Goal: Find specific fact: Find specific fact

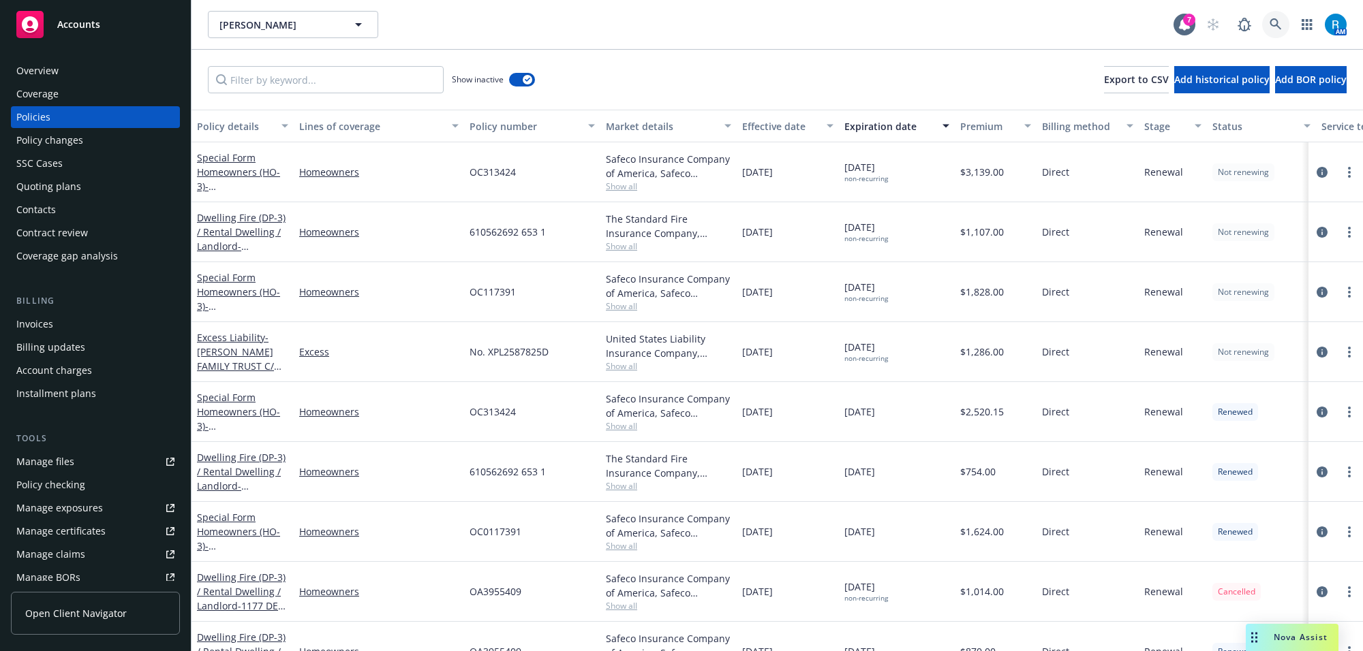
scroll to position [85, 0]
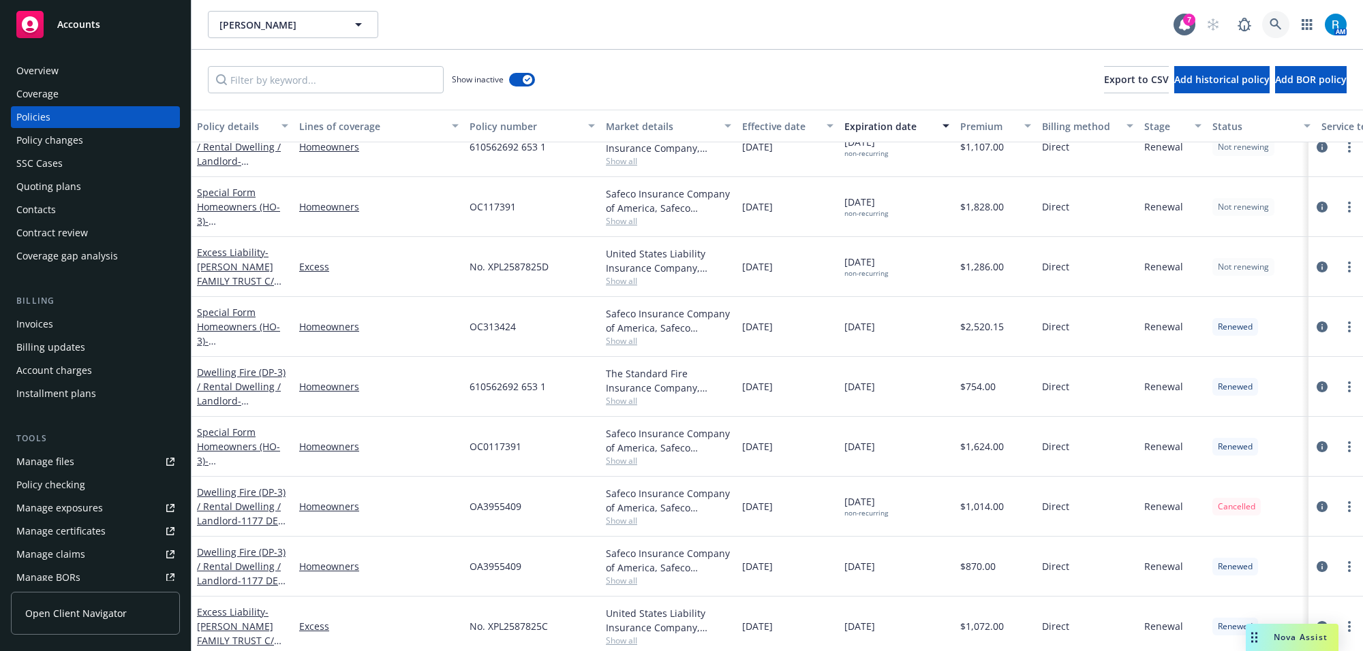
click at [1267, 26] on link at bounding box center [1275, 24] width 27 height 27
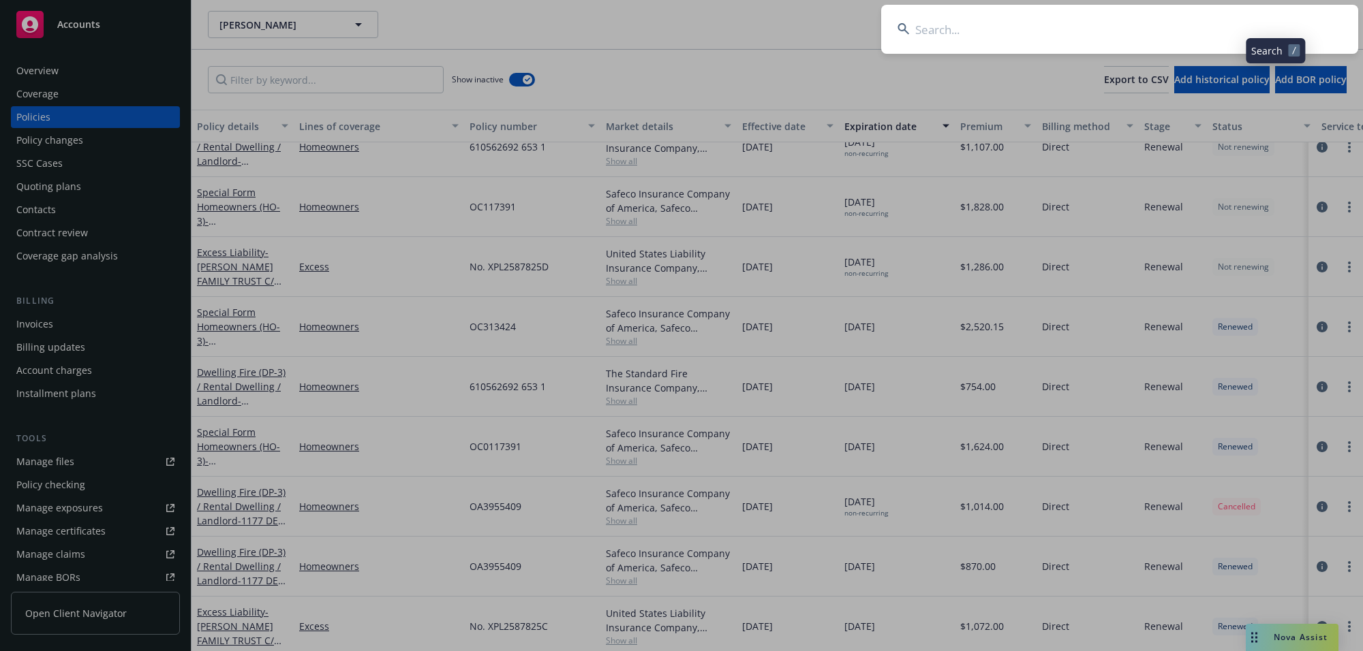
type input "[PERSON_NAME] & [PERSON_NAME]"
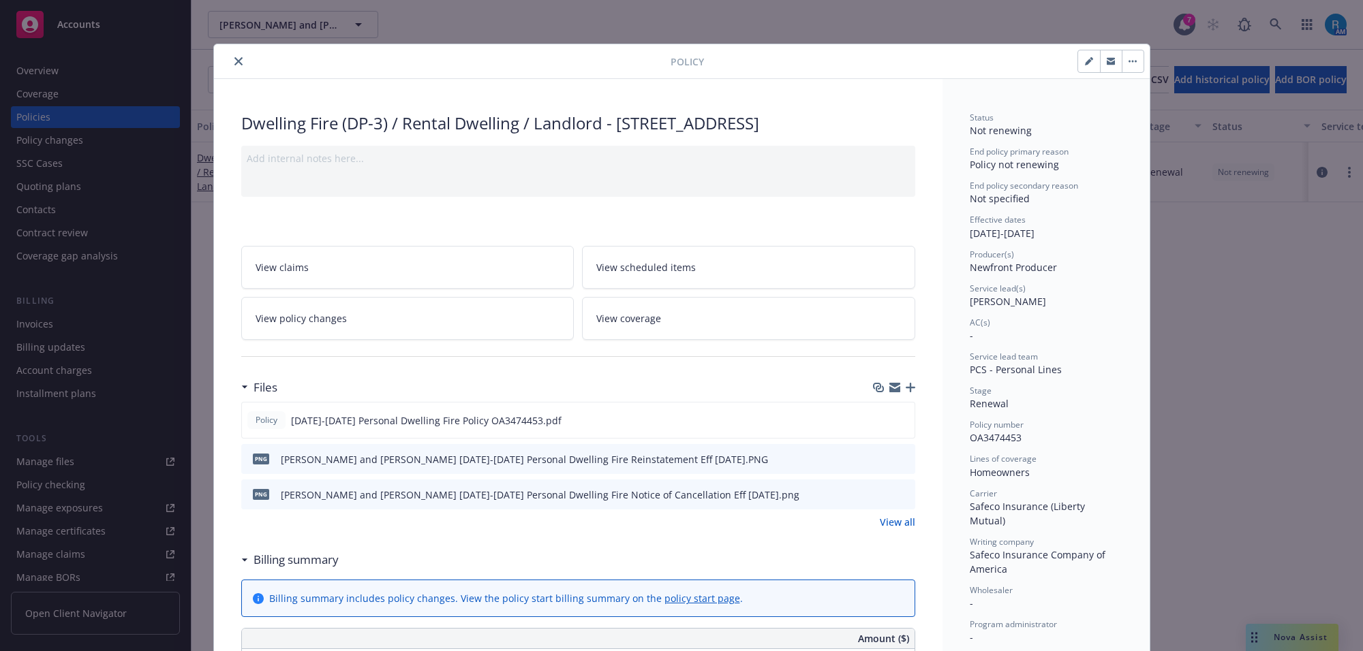
click at [234, 63] on icon "close" at bounding box center [238, 61] width 8 height 8
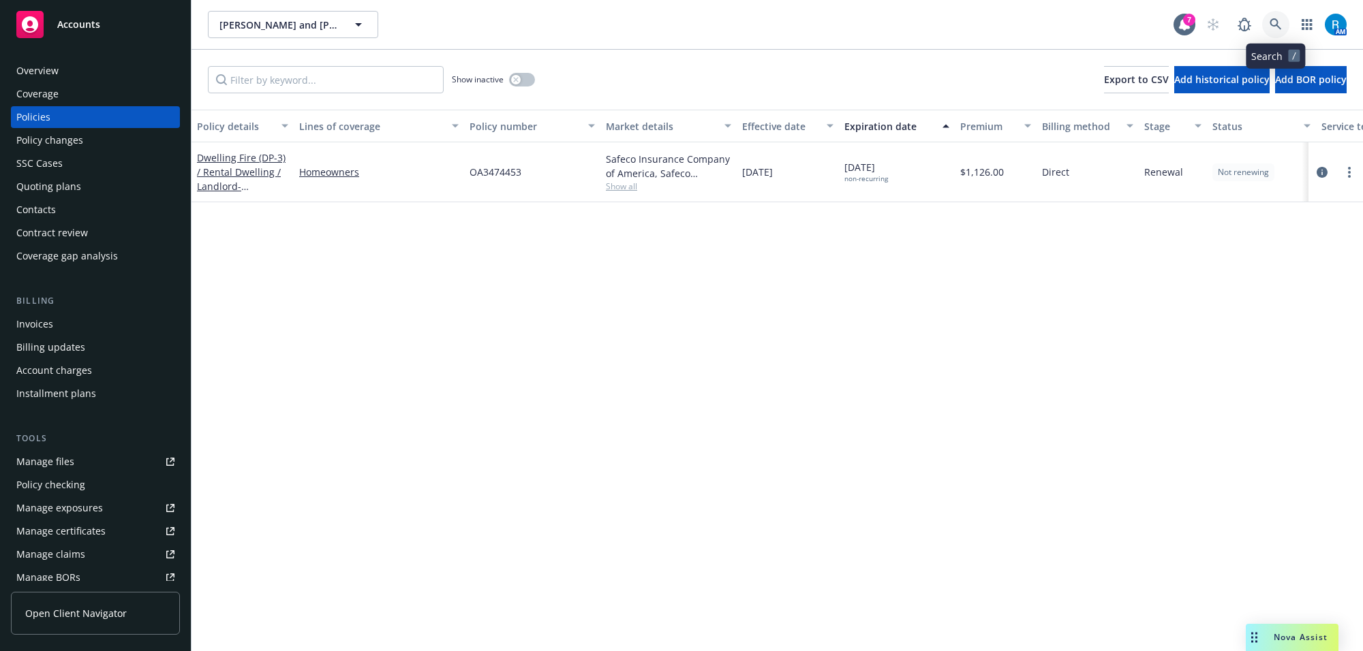
click at [1278, 29] on icon at bounding box center [1275, 24] width 12 height 12
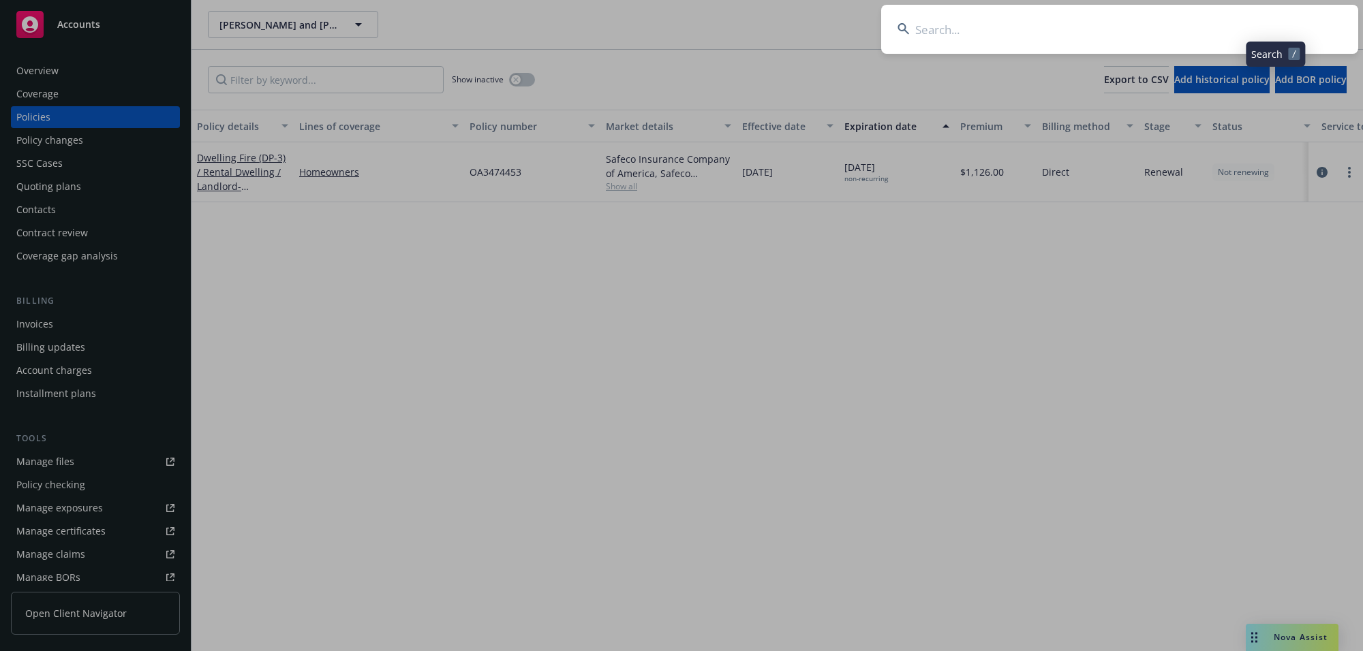
type input "[PERSON_NAME] & [PERSON_NAME]"
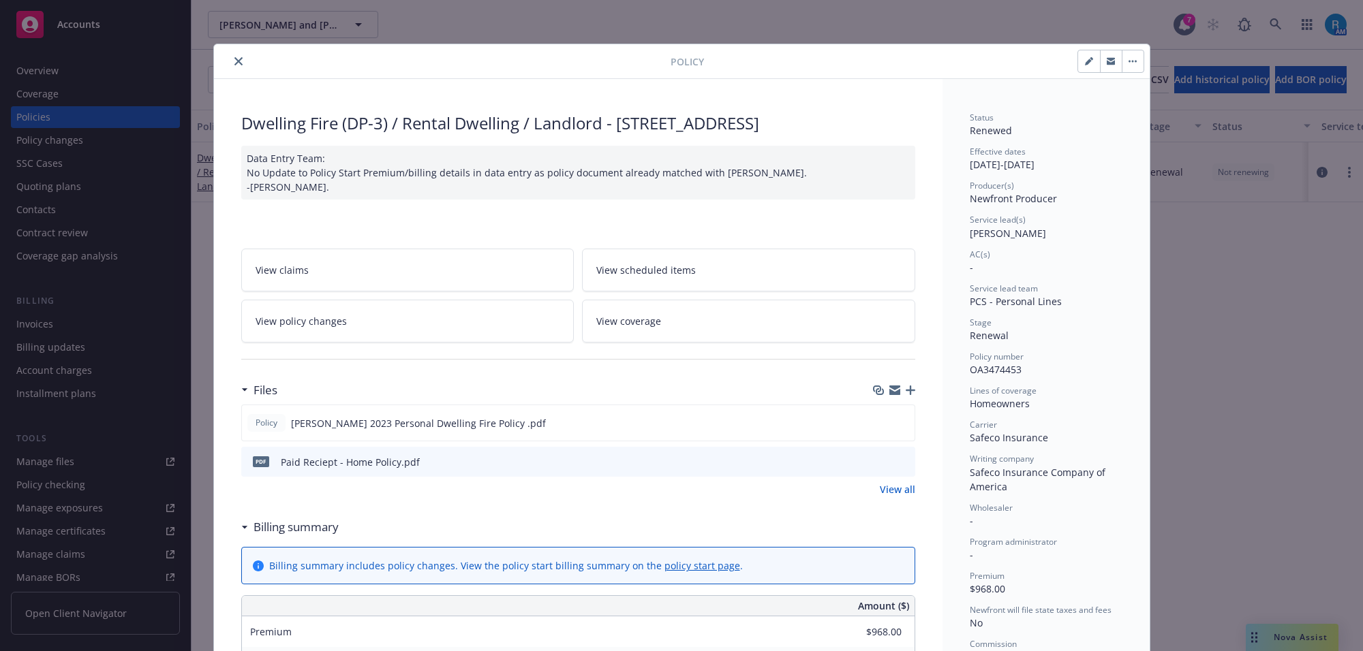
click at [222, 59] on div at bounding box center [444, 61] width 451 height 16
click at [234, 63] on icon "close" at bounding box center [238, 61] width 8 height 8
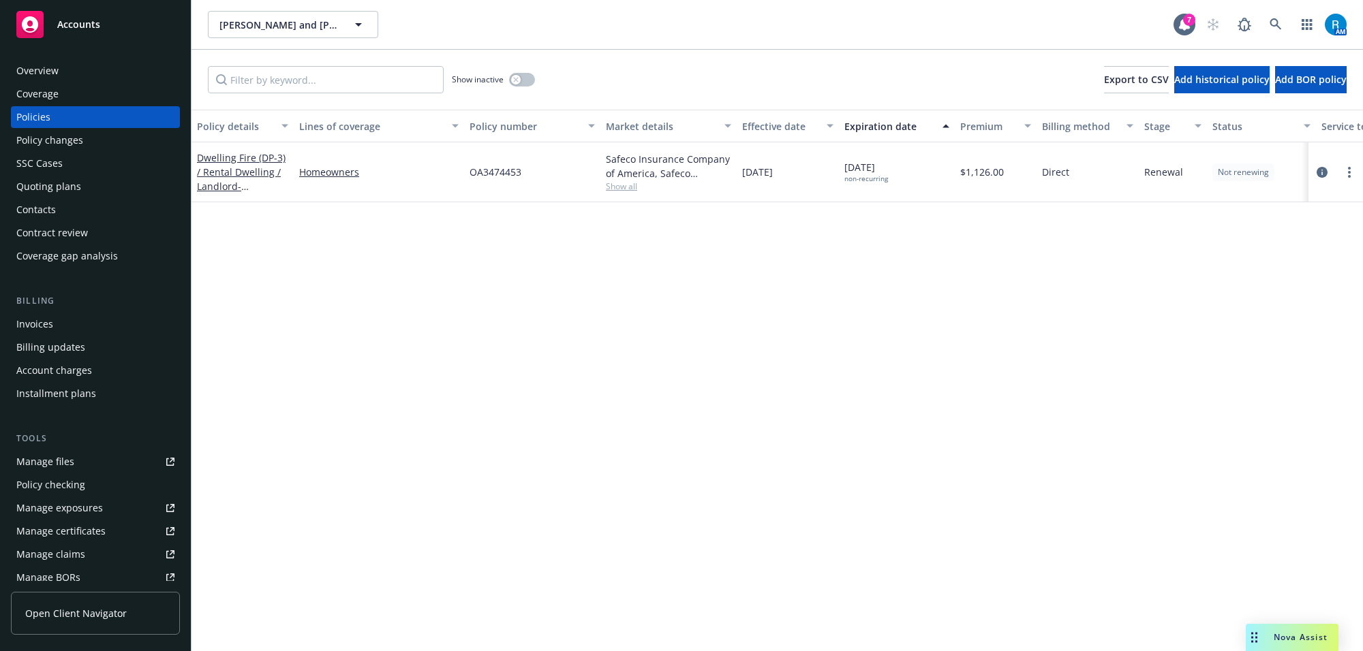
click at [484, 170] on span "OA3474453" at bounding box center [495, 172] width 52 height 14
copy span "OA3474453"
click at [498, 175] on span "OA3474453" at bounding box center [495, 172] width 52 height 14
click at [1274, 27] on icon at bounding box center [1275, 24] width 12 height 12
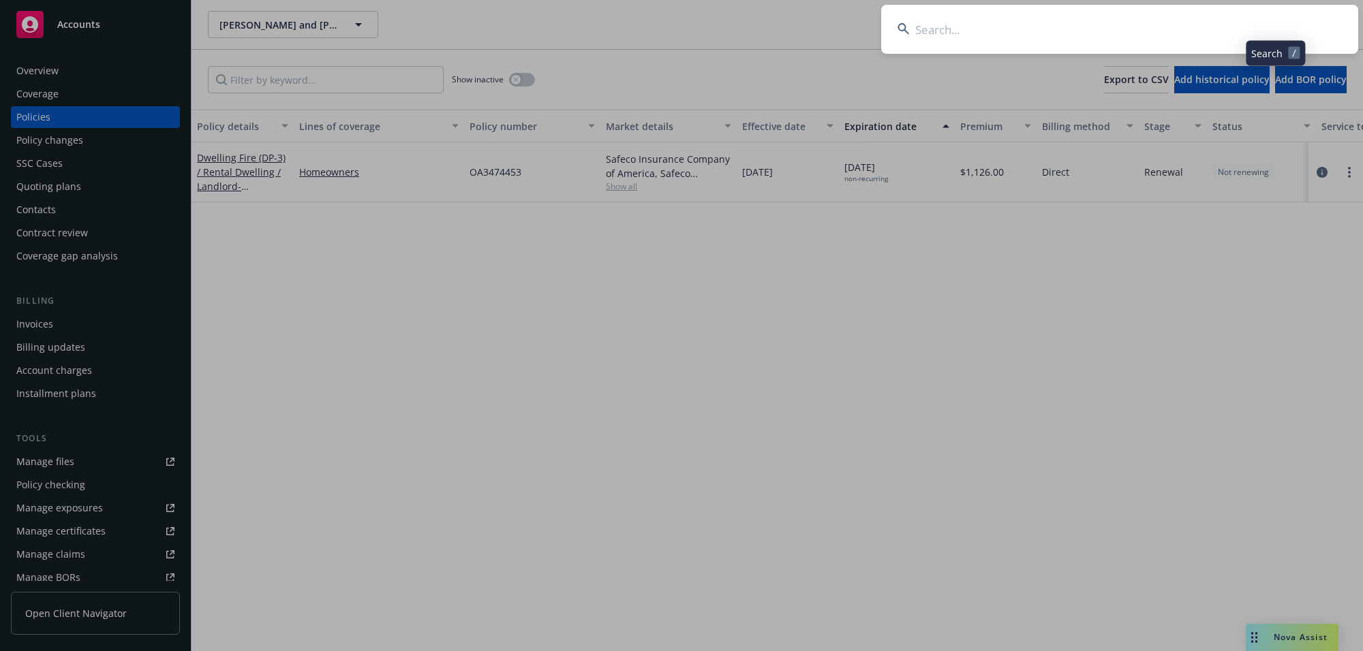
type input "[PERSON_NAME] & [PERSON_NAME]"
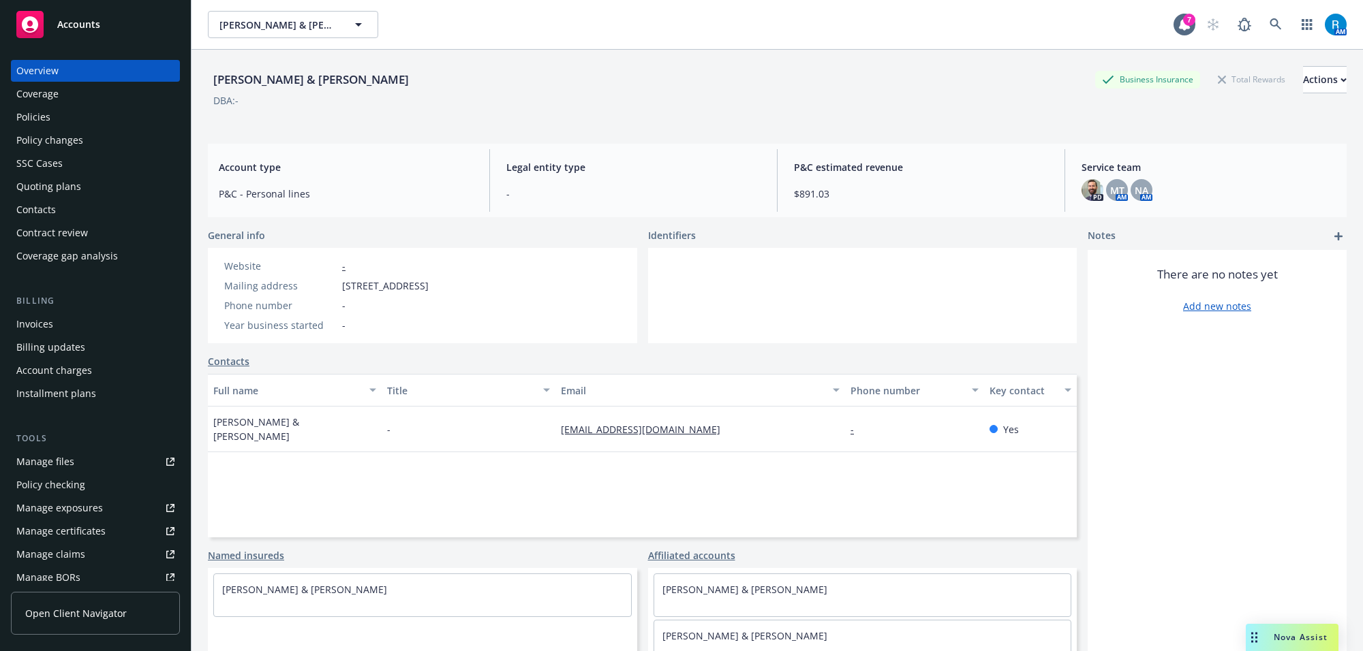
click at [70, 117] on div "Policies" at bounding box center [95, 117] width 158 height 22
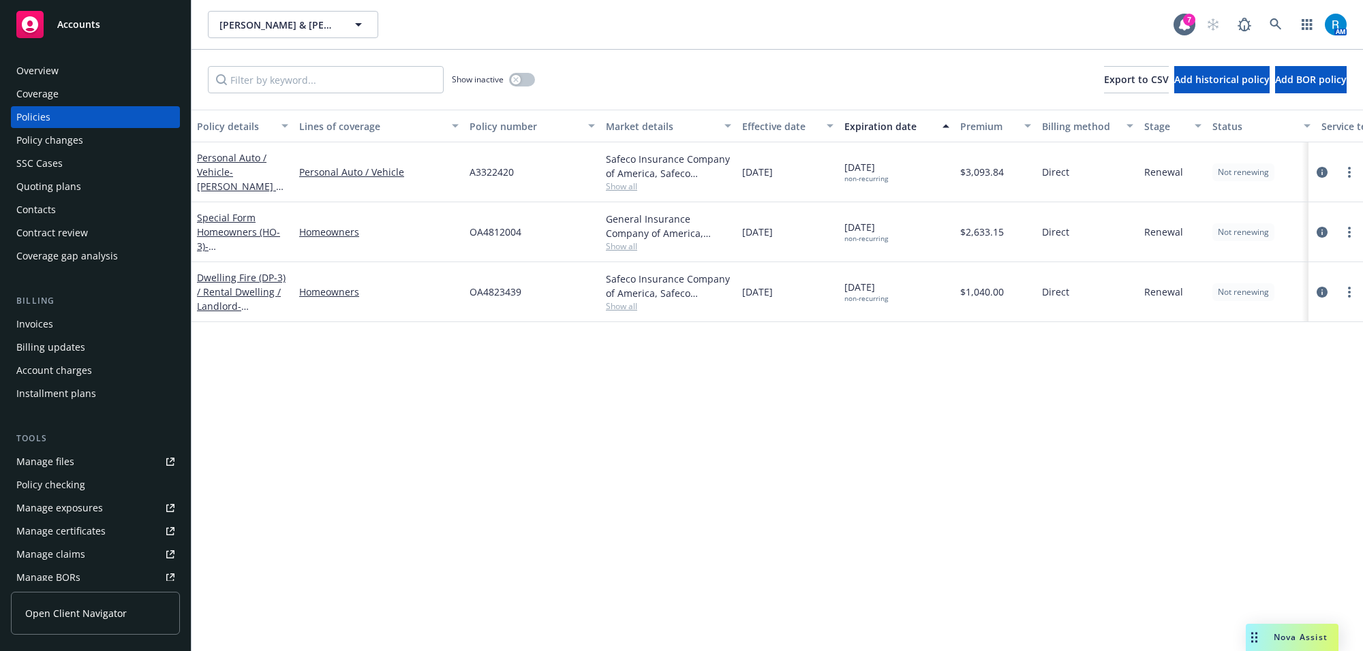
click at [489, 177] on span "A3322420" at bounding box center [491, 172] width 44 height 14
click at [496, 174] on span "A3322420" at bounding box center [491, 172] width 44 height 14
copy span "A3322420"
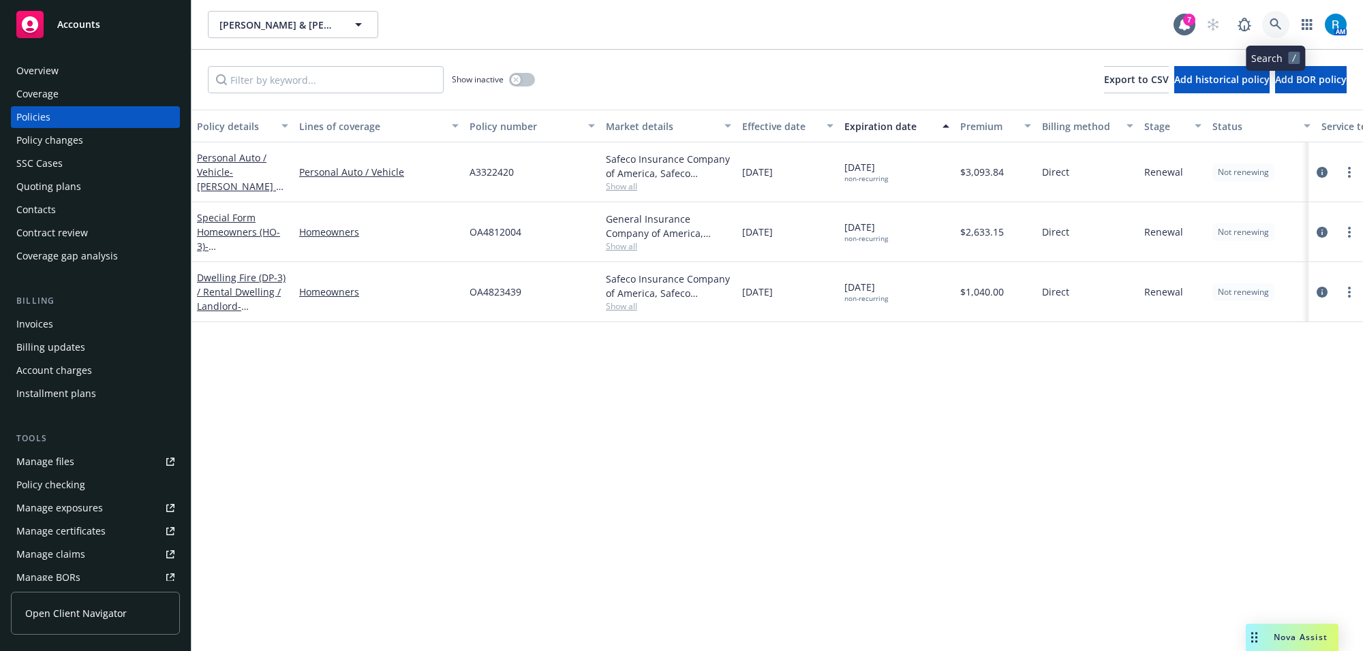
click at [1280, 18] on icon at bounding box center [1275, 24] width 12 height 12
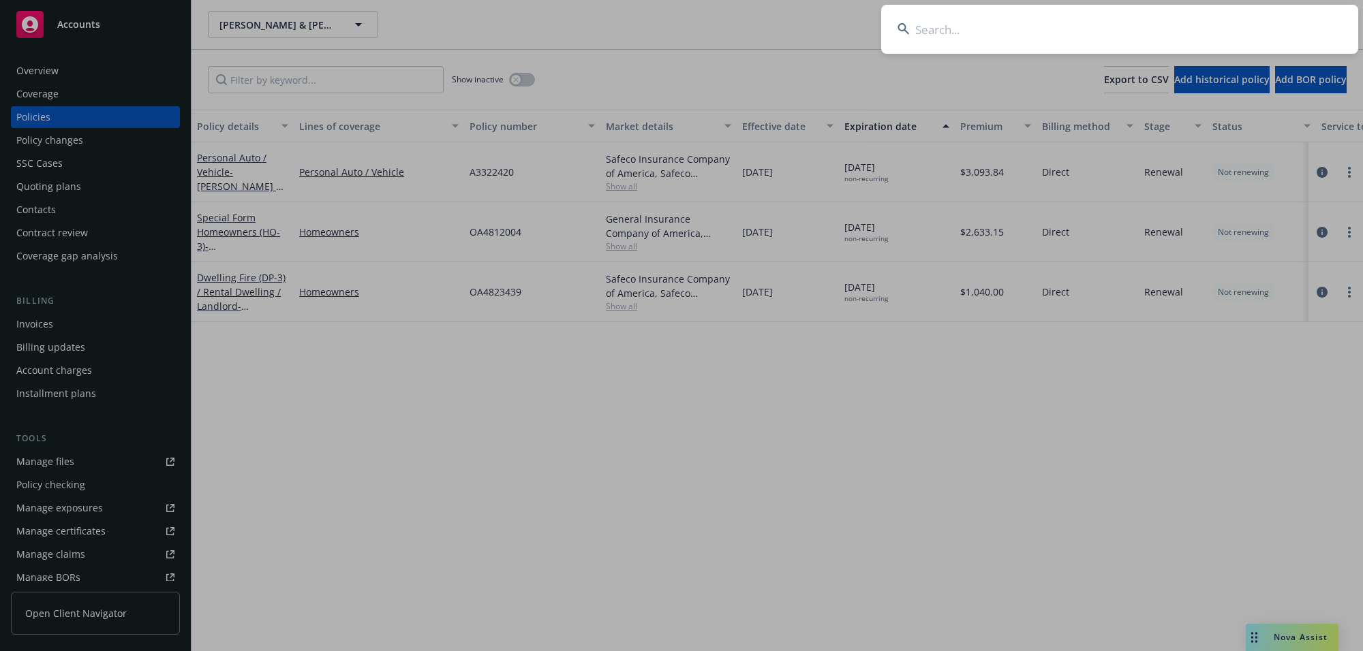
type input "[PERSON_NAME][DEMOGRAPHIC_DATA]"
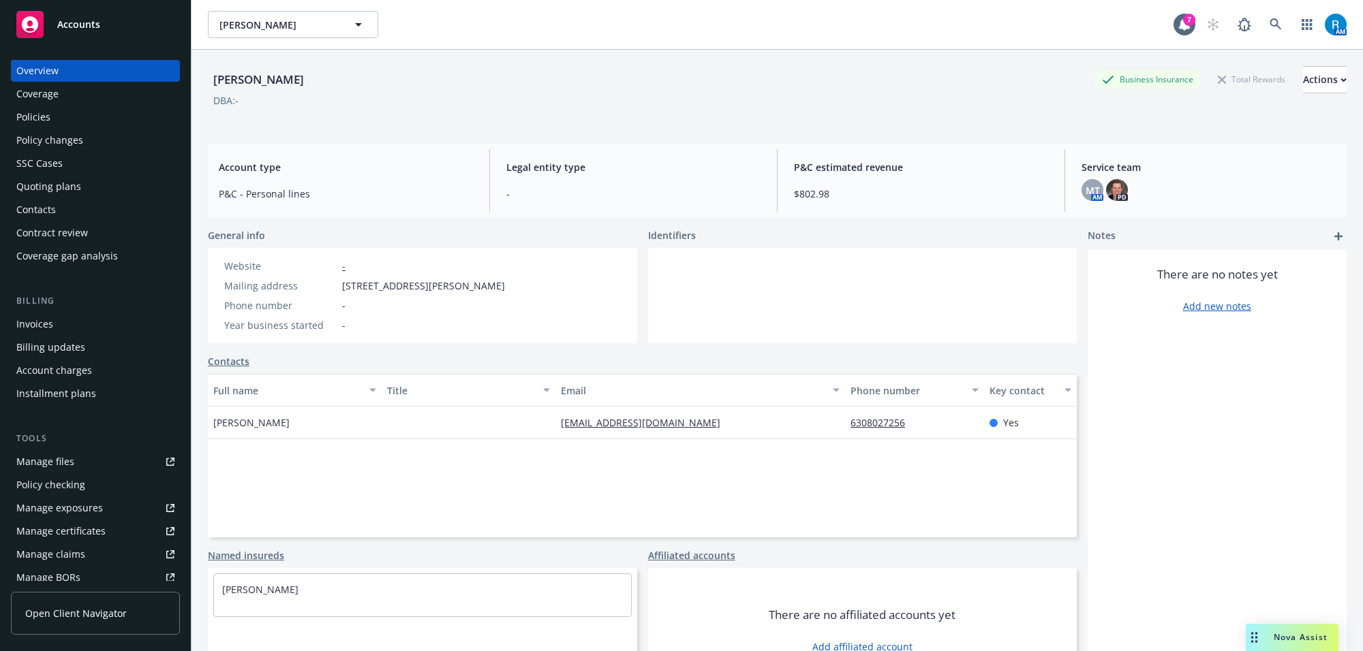
click at [110, 124] on div "Policies" at bounding box center [95, 117] width 158 height 22
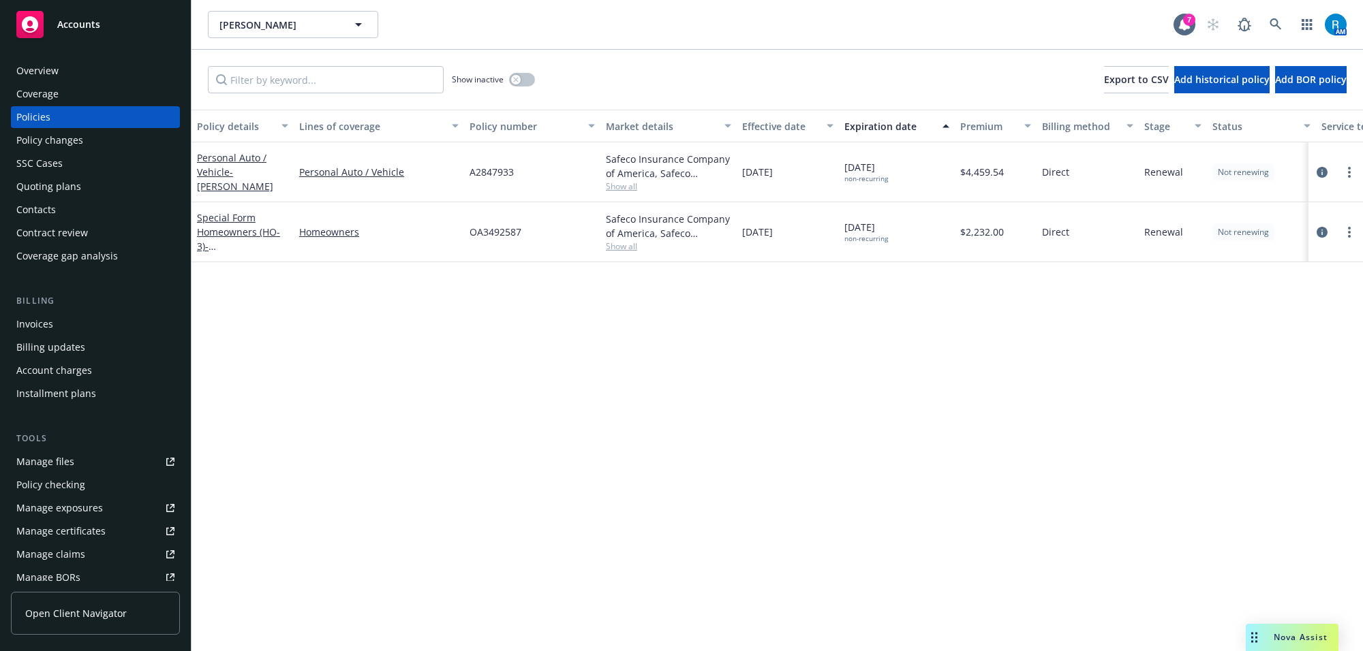
click at [495, 174] on span "A2847933" at bounding box center [491, 172] width 44 height 14
copy span "A2847933"
click at [1269, 18] on icon at bounding box center [1275, 24] width 12 height 12
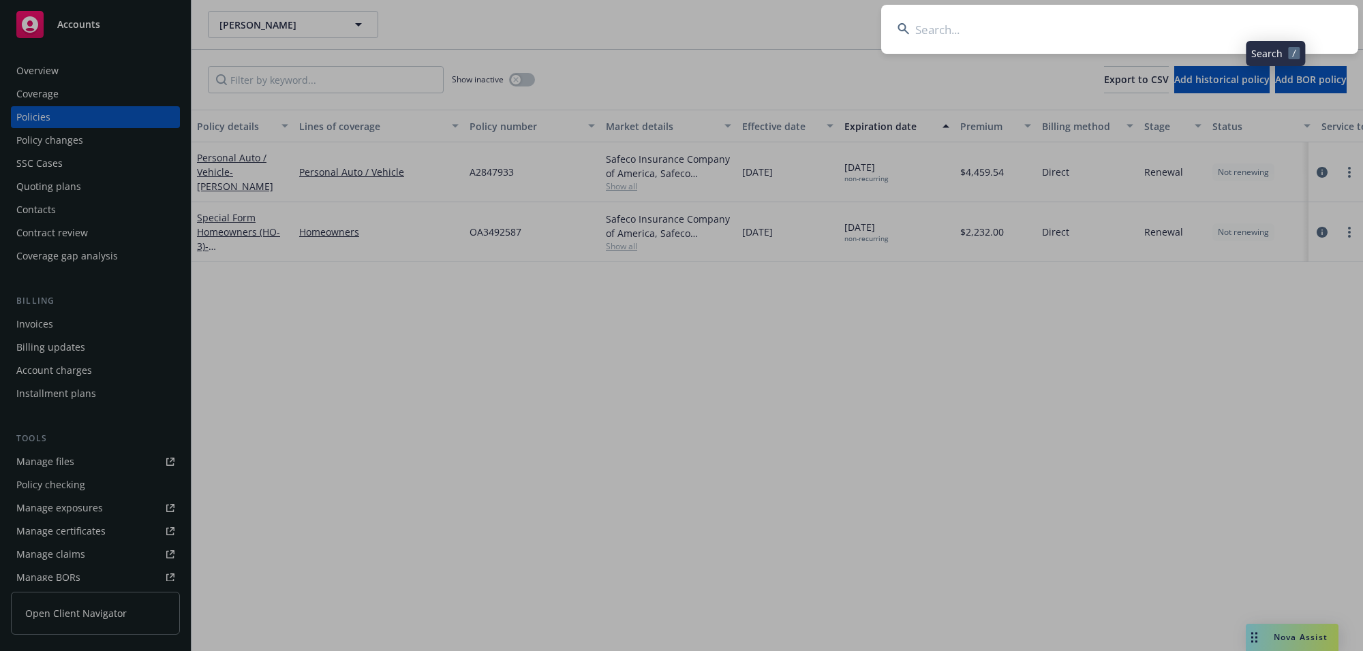
type input "[PERSON_NAME] &Margie"
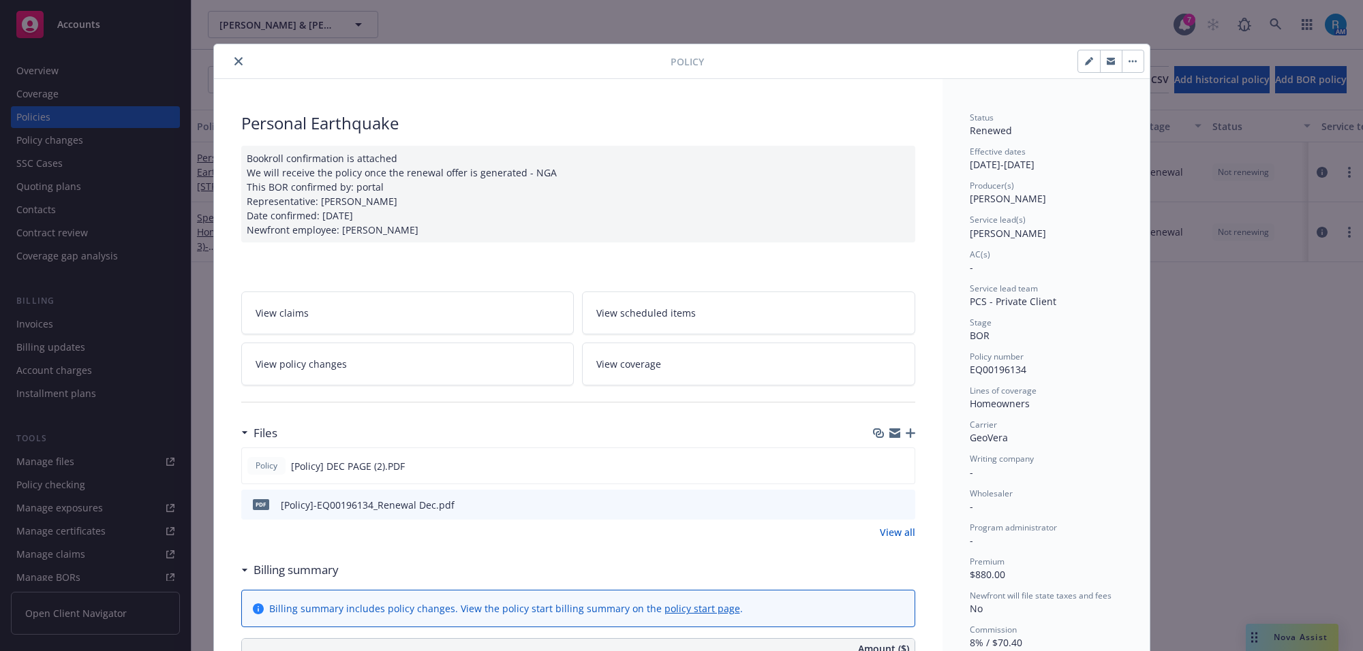
click at [234, 62] on icon "close" at bounding box center [238, 61] width 8 height 8
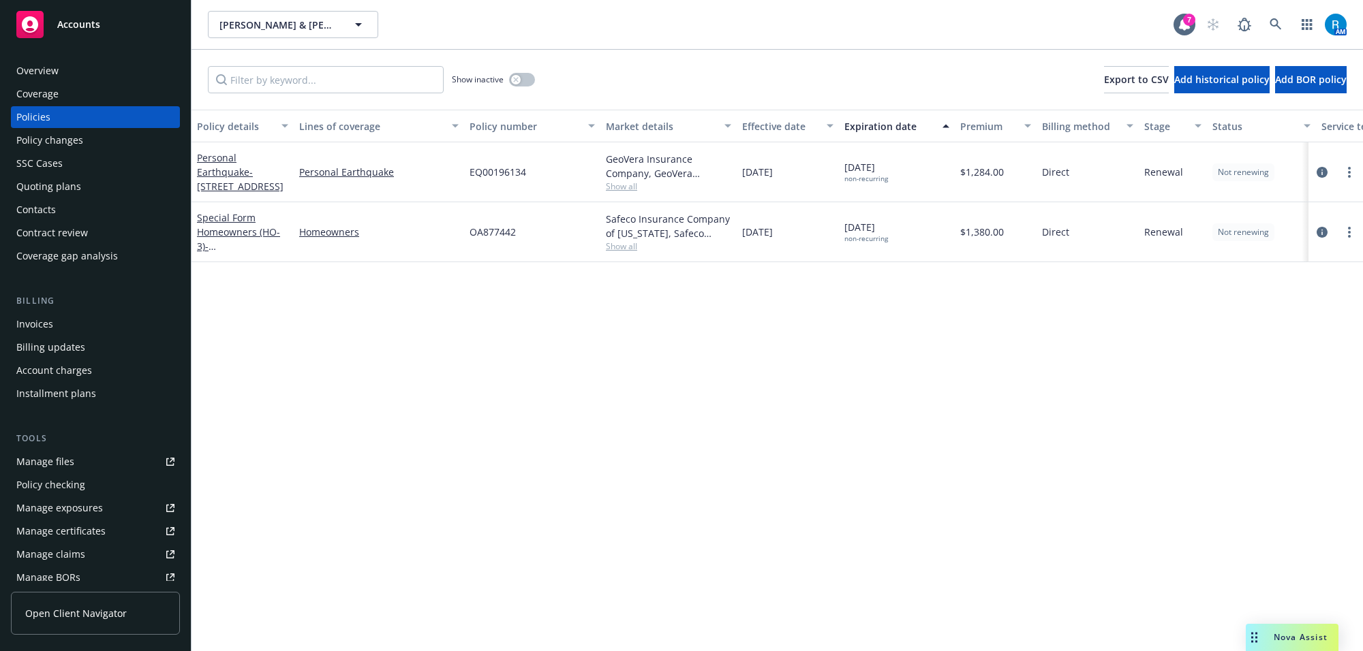
click at [497, 232] on span "OA877442" at bounding box center [492, 232] width 46 height 14
copy span "OA877442"
